Goal: Information Seeking & Learning: Learn about a topic

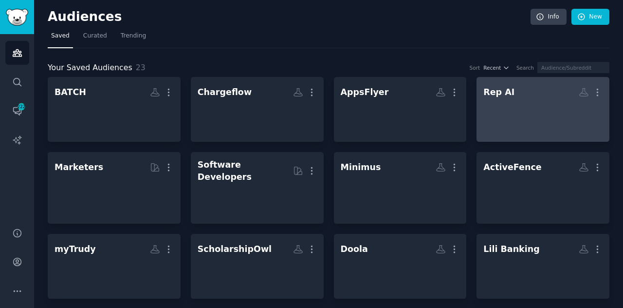
click at [493, 110] on div at bounding box center [543, 118] width 119 height 34
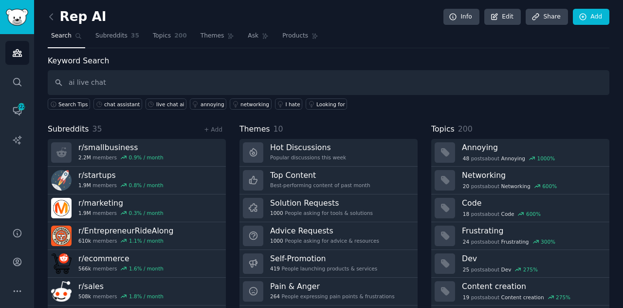
type input "ai live chat"
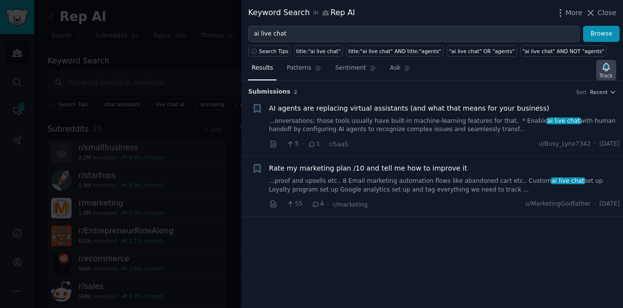
click at [607, 68] on icon "button" at bounding box center [606, 67] width 7 height 8
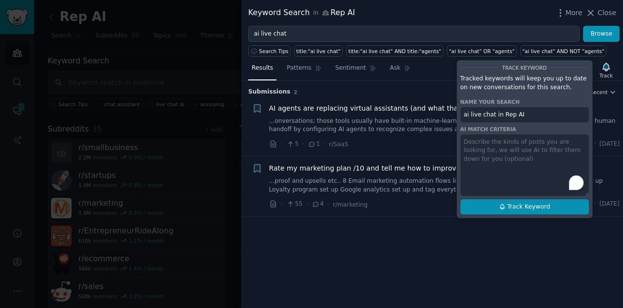
click at [521, 210] on button "Track Keyword" at bounding box center [525, 207] width 129 height 16
type input "ai live chat in Rep AI"
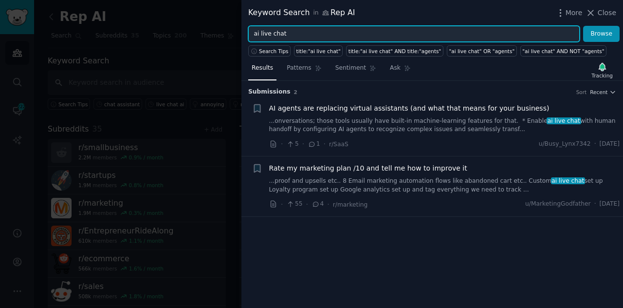
click at [315, 35] on input "ai live chat" at bounding box center [414, 34] width 332 height 17
click at [583, 26] on button "Browse" at bounding box center [601, 34] width 37 height 17
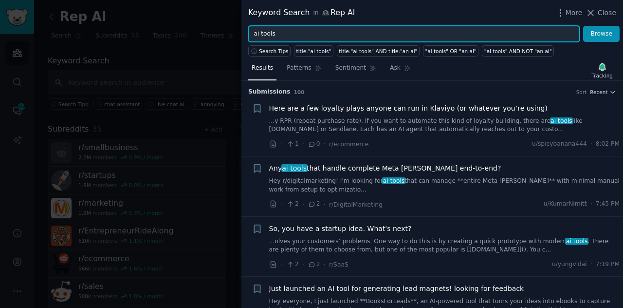
click at [253, 33] on input "ai tools" at bounding box center [414, 34] width 332 height 17
click at [583, 26] on button "Browse" at bounding box center [601, 34] width 37 height 17
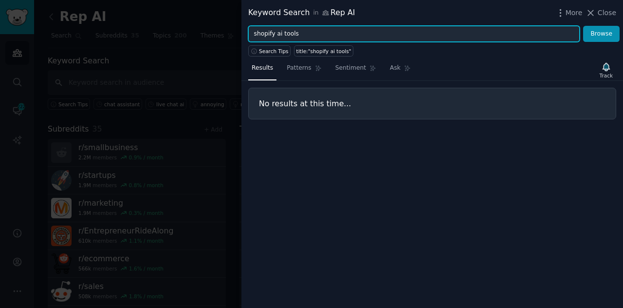
click at [261, 33] on input "shopify ai tools" at bounding box center [414, 34] width 332 height 17
click at [583, 26] on button "Browse" at bounding box center [601, 34] width 37 height 17
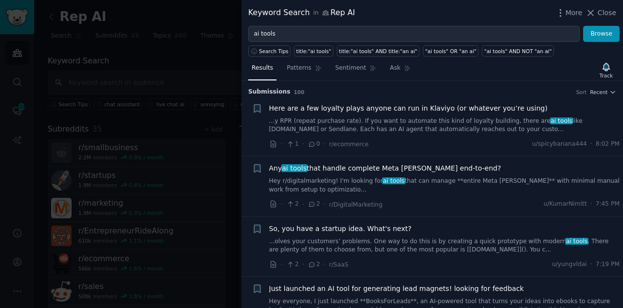
click at [246, 136] on li "+ Here are a few loyalty plays anyone can run in Klaviyo (or whatever you’re us…" at bounding box center [433, 126] width 382 height 60
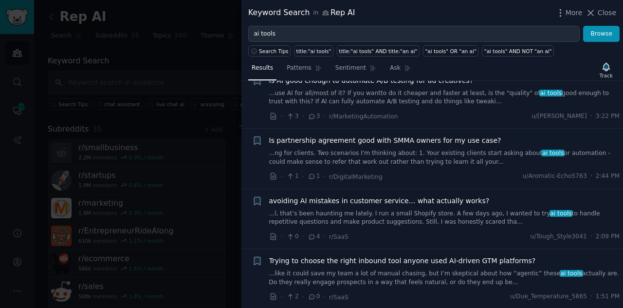
scroll to position [273, 0]
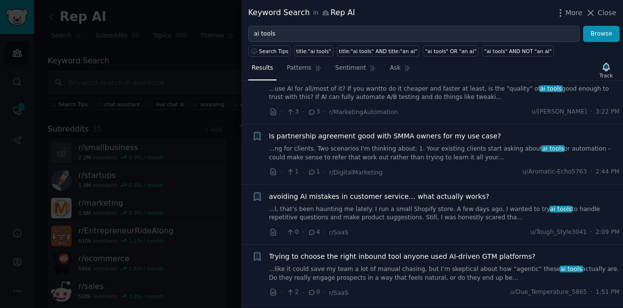
click at [333, 217] on link "...l, that’s been haunting me lately. I run a small Shopify store. A few days a…" at bounding box center [444, 213] width 351 height 17
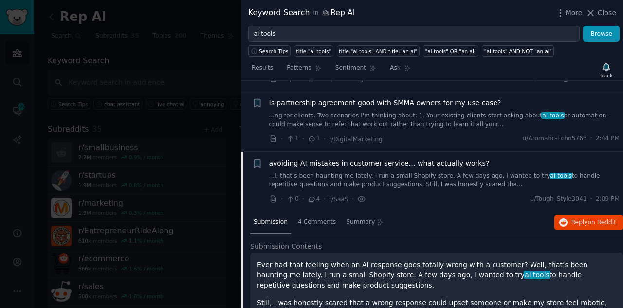
scroll to position [367, 0]
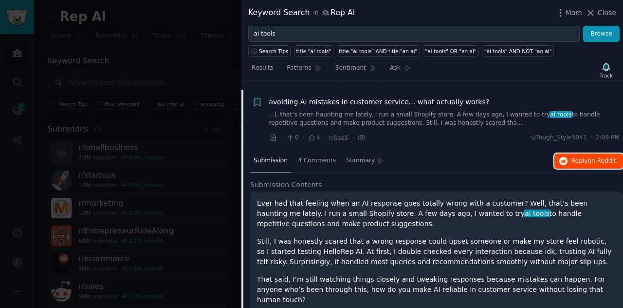
click at [575, 154] on button "Reply on Reddit" at bounding box center [589, 161] width 69 height 16
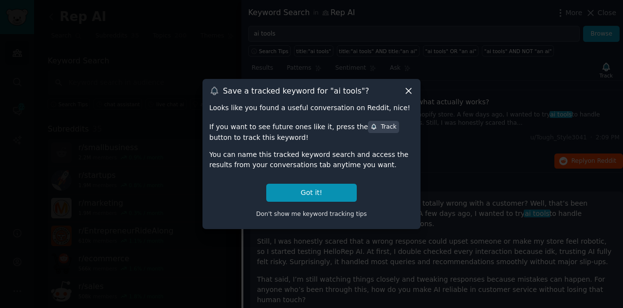
click at [371, 131] on div "Track" at bounding box center [384, 127] width 26 height 9
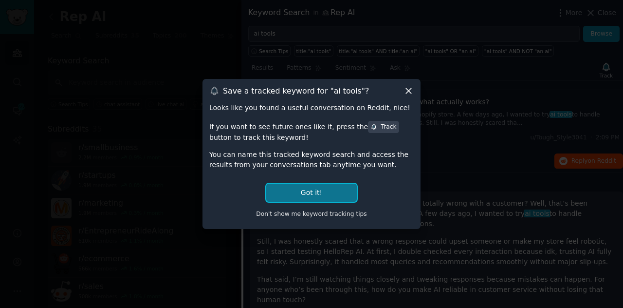
click at [317, 196] on button "Got it!" at bounding box center [311, 193] width 91 height 18
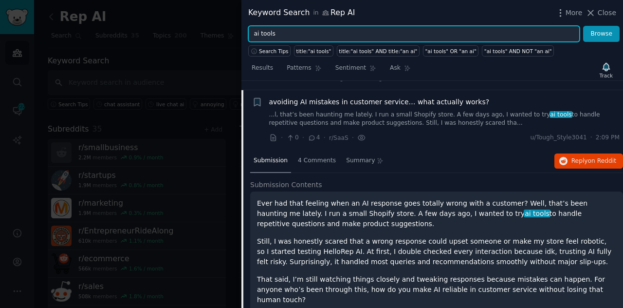
click at [325, 38] on input "ai tools" at bounding box center [414, 34] width 332 height 17
type input "a"
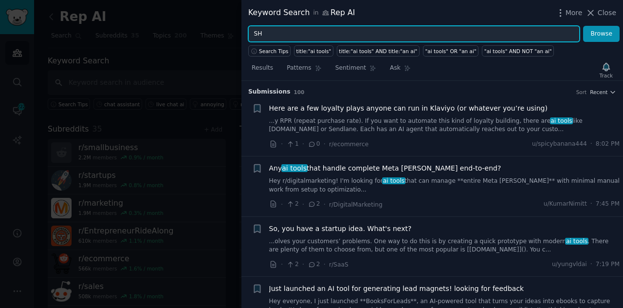
type input "S"
click at [301, 34] on input "hopify" at bounding box center [414, 34] width 332 height 17
type input "h"
click at [297, 37] on input "shop" at bounding box center [414, 34] width 332 height 17
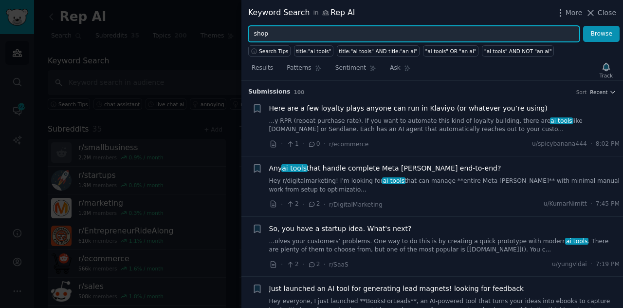
click at [297, 37] on input "shop" at bounding box center [414, 34] width 332 height 17
type input "s"
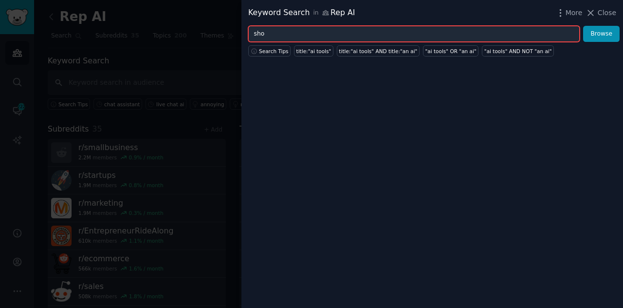
click at [283, 31] on input "sho" at bounding box center [414, 34] width 332 height 17
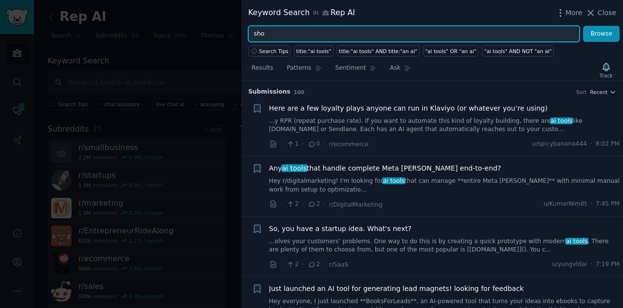
click at [283, 31] on input "sho" at bounding box center [414, 34] width 332 height 17
type input "shopify chatbot"
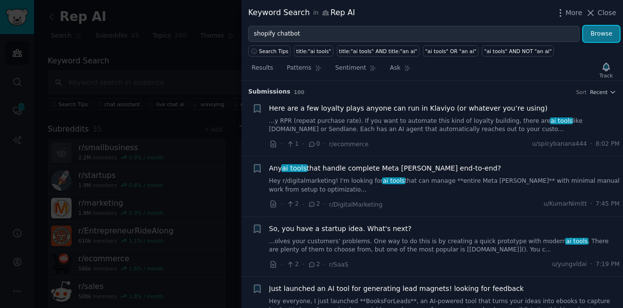
click at [598, 26] on button "Browse" at bounding box center [601, 34] width 37 height 17
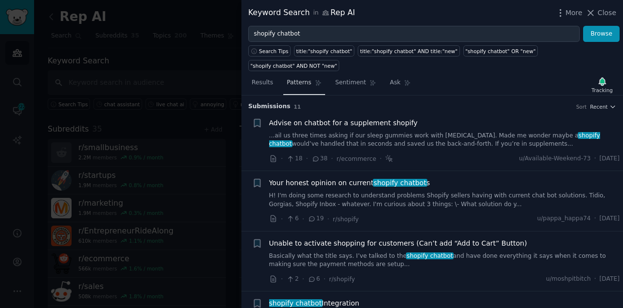
click at [293, 76] on link "Patterns" at bounding box center [303, 85] width 41 height 20
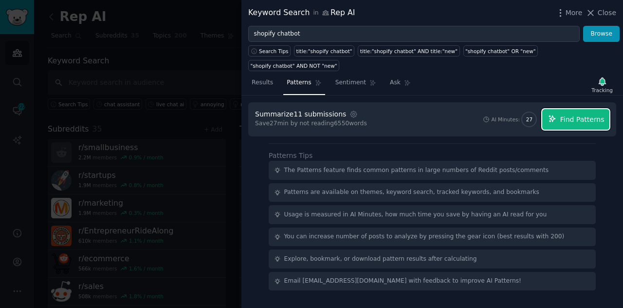
click at [575, 114] on span "Find Patterns" at bounding box center [583, 119] width 44 height 10
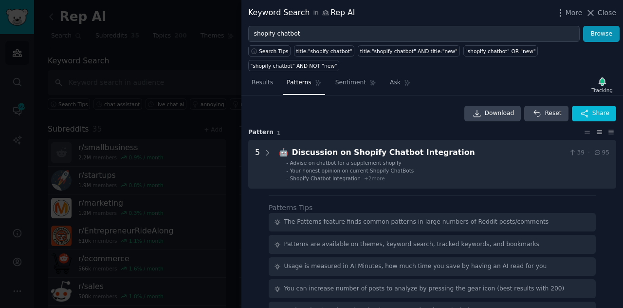
click at [487, 218] on div "The Patterns feature finds common patterns in large numbers of Reddit posts/com…" at bounding box center [416, 222] width 265 height 9
